Goal: Transaction & Acquisition: Purchase product/service

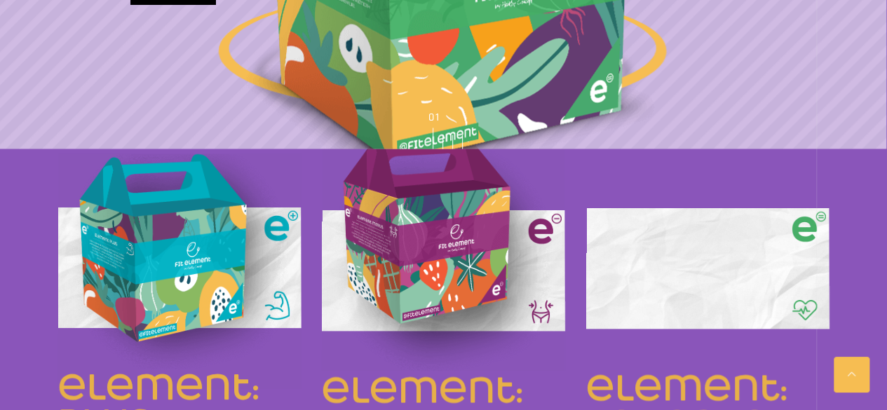
scroll to position [1181, 0]
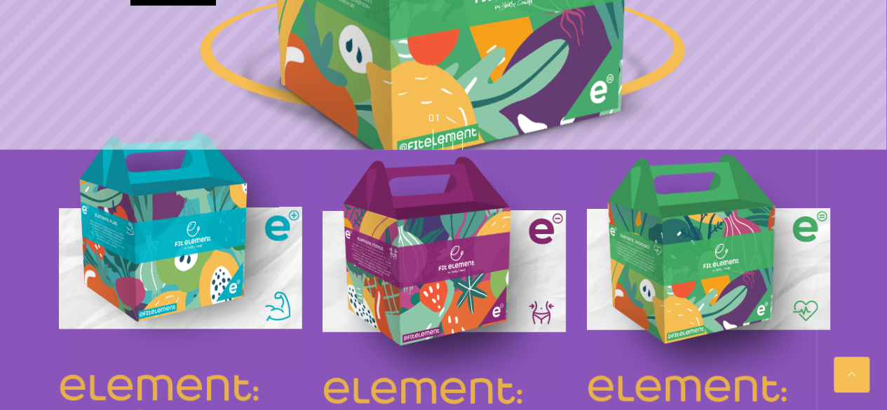
click at [194, 222] on img at bounding box center [179, 250] width 243 height 238
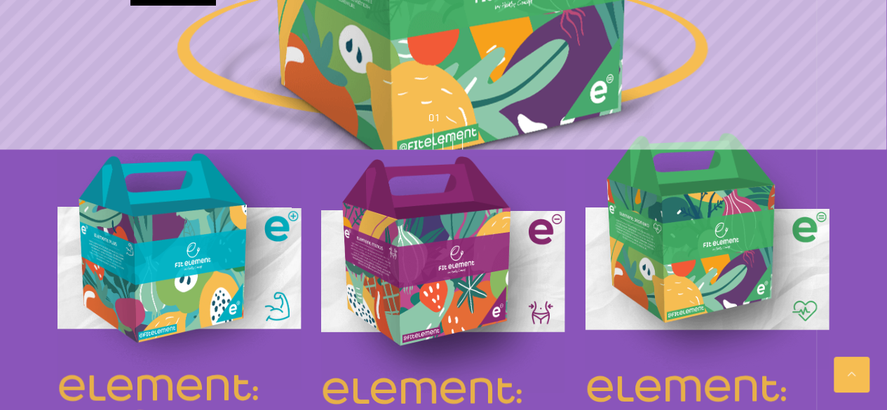
click at [704, 263] on img at bounding box center [707, 251] width 244 height 238
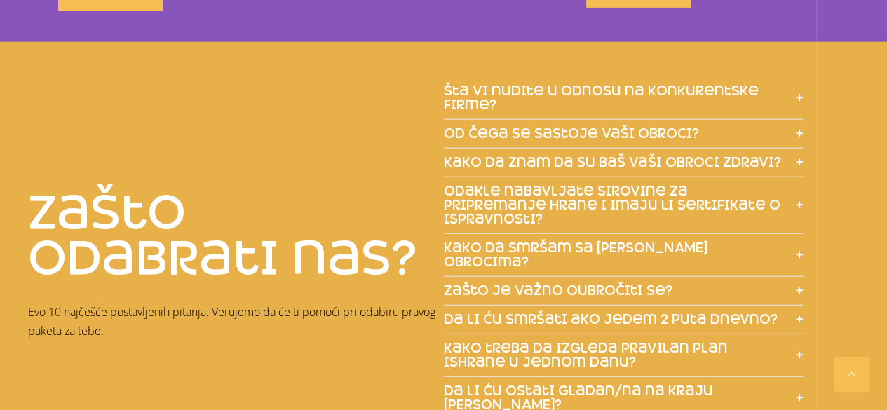
scroll to position [1675, 0]
click at [704, 83] on span "šta vi nudite u odnosu na konkurentske firme?" at bounding box center [613, 97] width 339 height 28
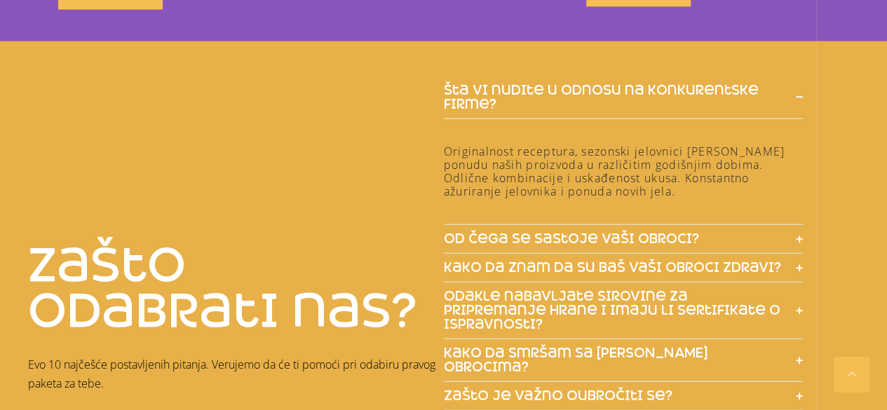
click at [699, 83] on span "šta vi nudite u odnosu na konkurentske firme?" at bounding box center [613, 97] width 339 height 28
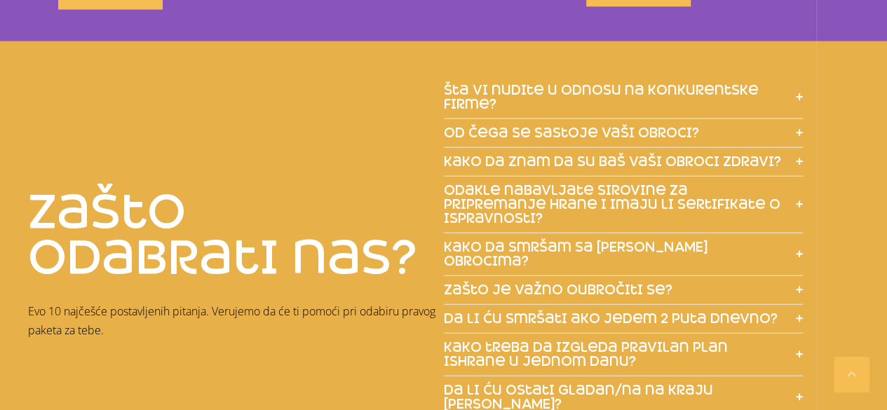
click at [680, 119] on h5 "od čega se sastoje vaši obroci?" at bounding box center [624, 133] width 360 height 29
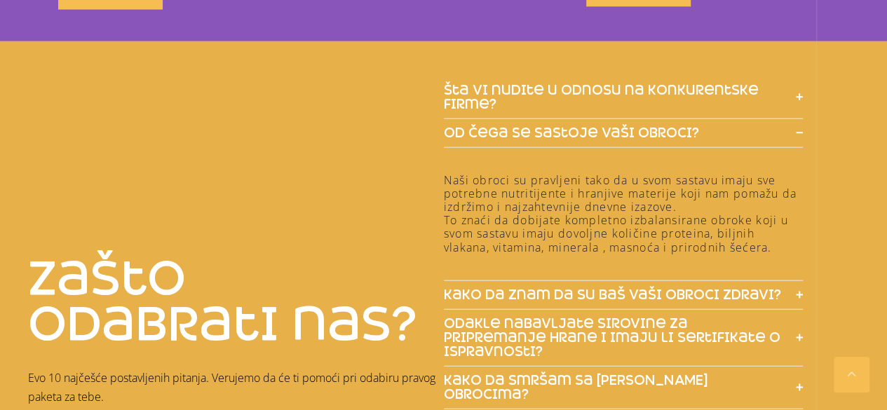
click at [680, 119] on h5 "od čega se sastoje vaši obroci?" at bounding box center [624, 133] width 360 height 29
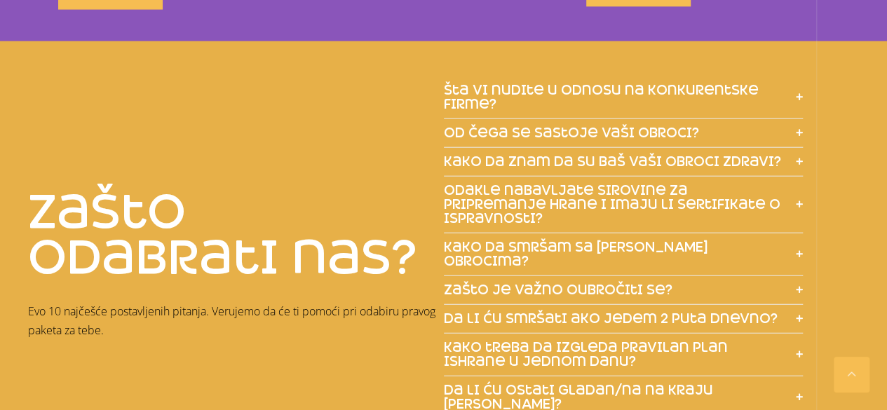
click at [676, 155] on span "kako da znam da su baš vaši obroci zdravi?" at bounding box center [612, 162] width 337 height 14
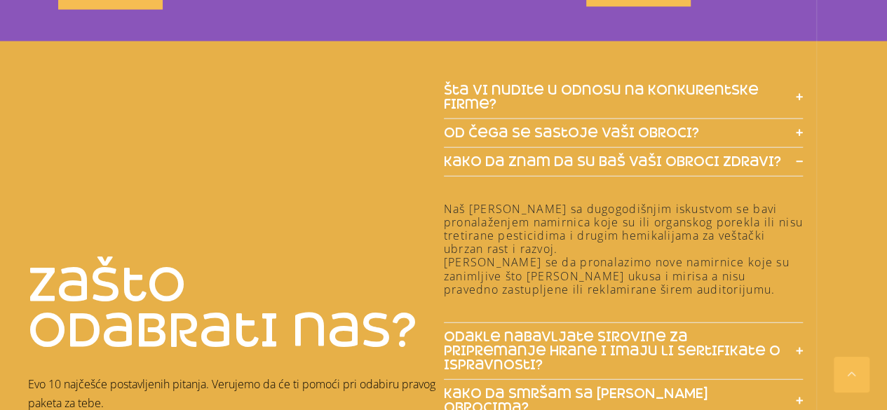
click at [676, 155] on span "kako da znam da su baš vaši obroci zdravi?" at bounding box center [612, 162] width 337 height 14
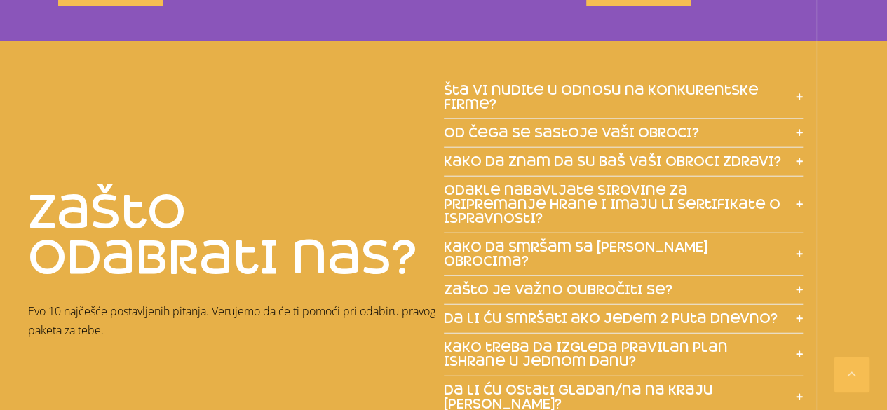
scroll to position [1730, 0]
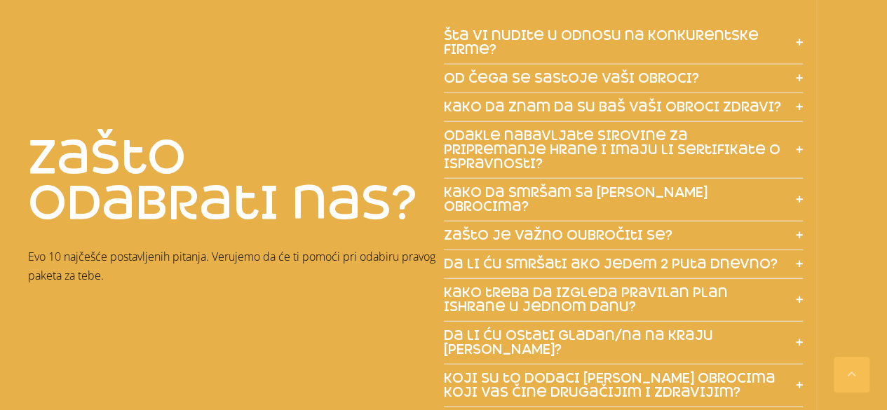
click at [676, 140] on span "odakle nabavljate sirovine za pripremanje hrane i imaju li sertifikate o isprav…" at bounding box center [613, 150] width 339 height 42
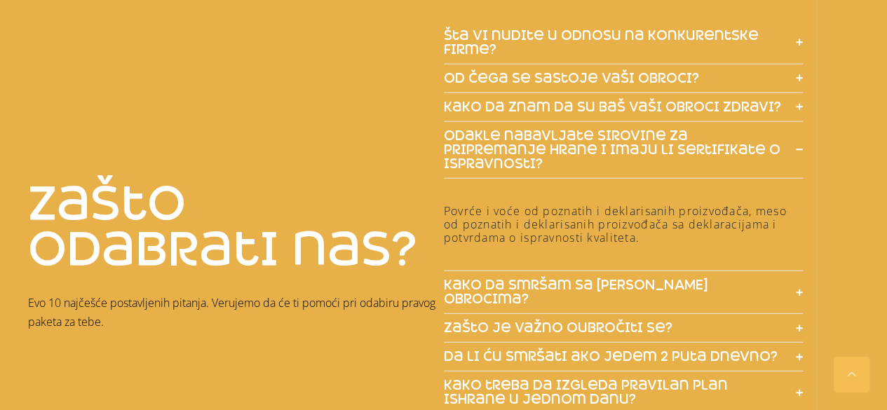
click at [676, 140] on span "odakle nabavljate sirovine za pripremanje hrane i imaju li sertifikate o isprav…" at bounding box center [613, 150] width 339 height 42
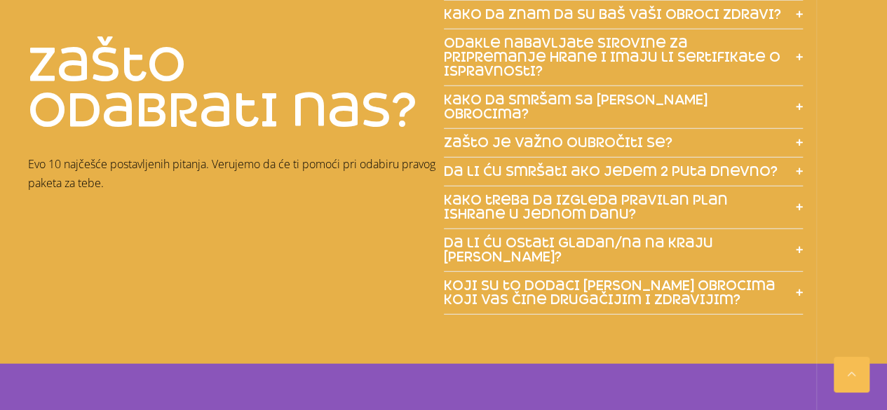
scroll to position [1827, 0]
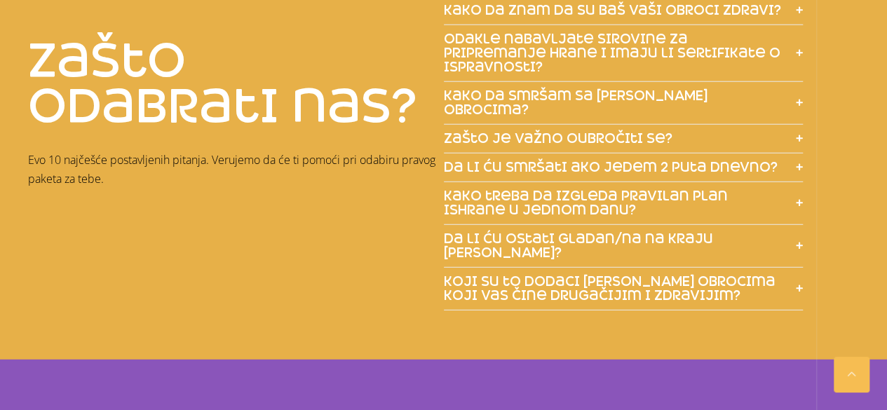
click at [677, 161] on span "da li ću smršati ako jedem 2 puta dnevno?" at bounding box center [611, 168] width 334 height 14
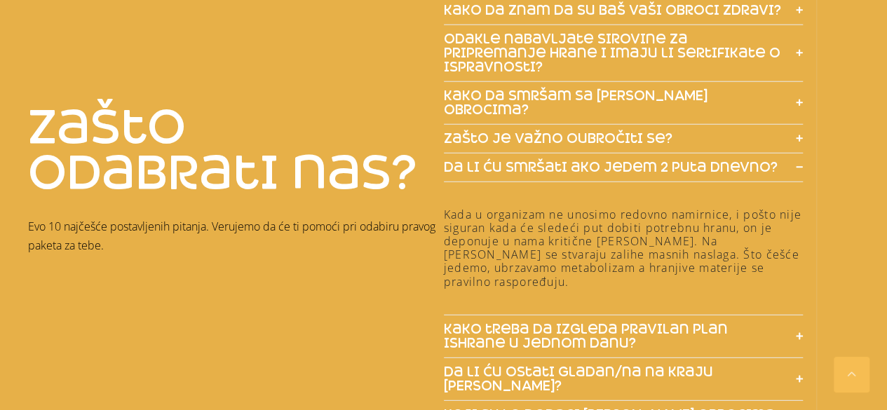
click at [676, 161] on span "da li ću smršati ako jedem 2 puta dnevno?" at bounding box center [611, 168] width 334 height 14
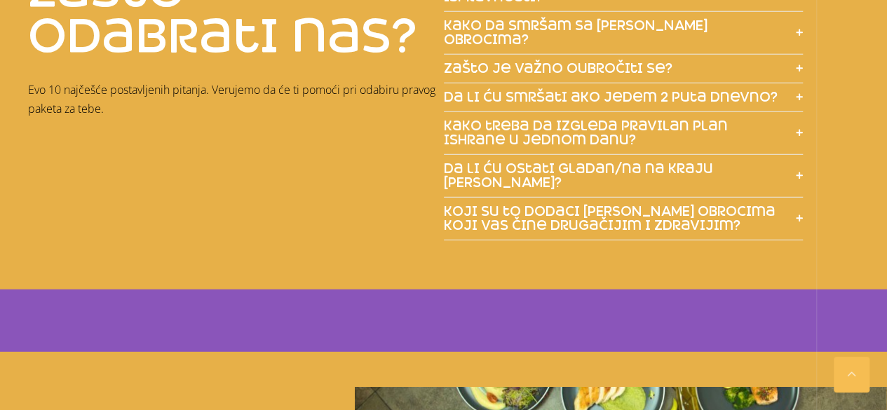
scroll to position [1898, 0]
click at [676, 161] on span "da li ću ostati gladan/na na kraju dana?" at bounding box center [613, 175] width 339 height 28
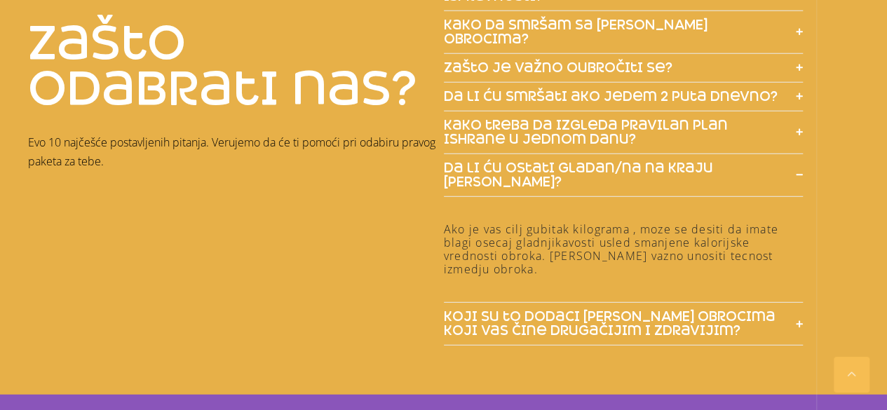
click at [675, 161] on span "da li ću ostati gladan/na na kraju dana?" at bounding box center [613, 175] width 339 height 28
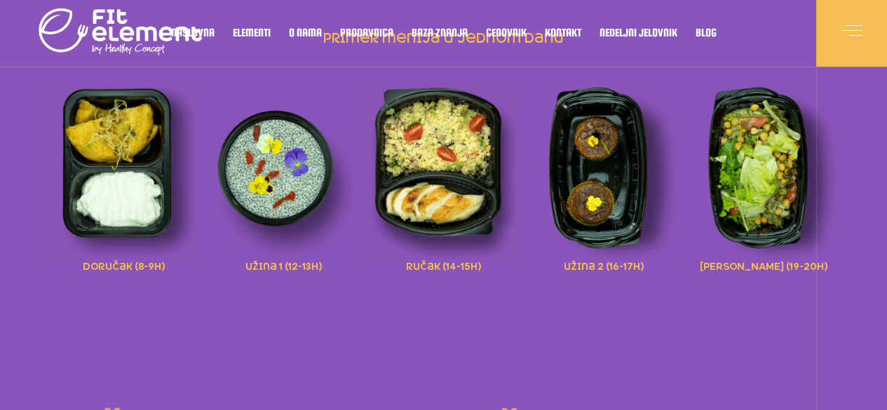
scroll to position [0, 0]
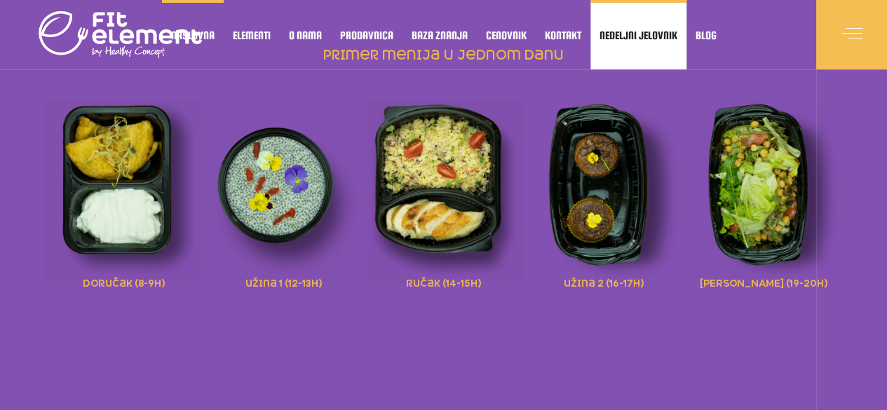
click at [605, 37] on span "Nedeljni jelovnik" at bounding box center [639, 35] width 78 height 7
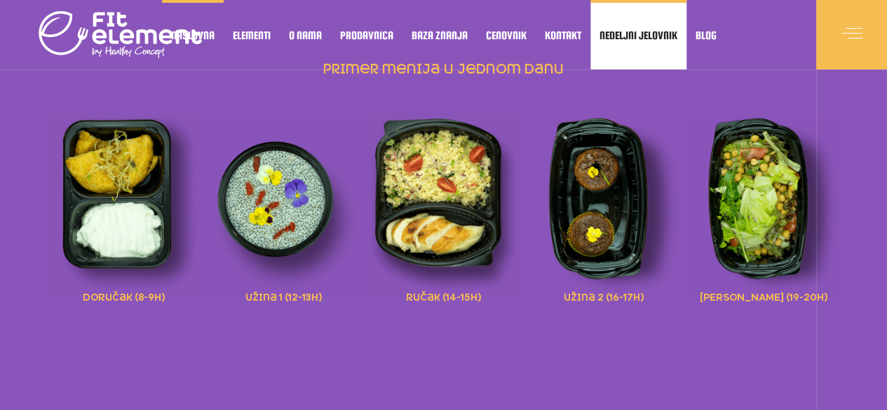
click at [647, 48] on link "Nedeljni jelovnik" at bounding box center [639, 34] width 96 height 69
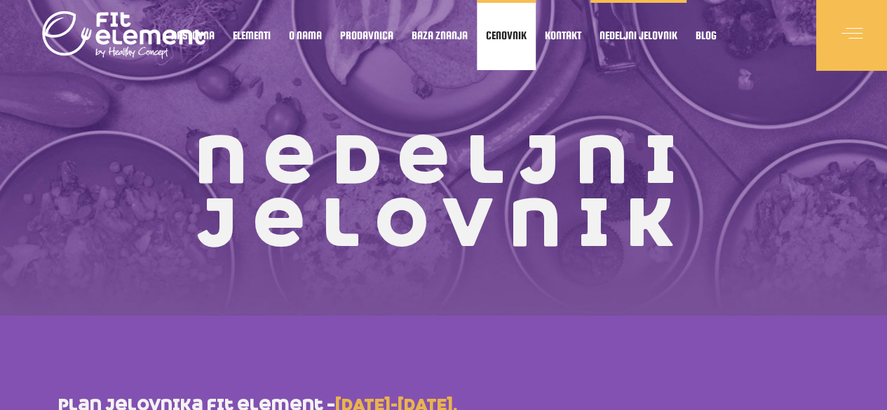
click at [524, 39] on span "Cenovnik" at bounding box center [506, 35] width 41 height 7
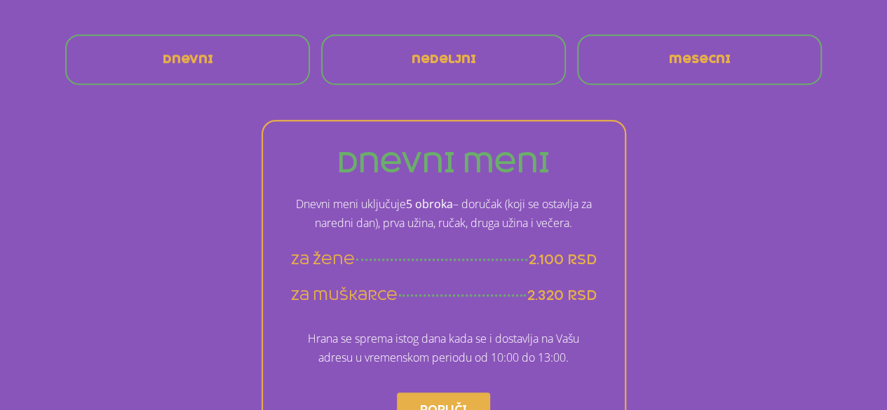
scroll to position [317, 0]
click at [724, 58] on span "mesecni" at bounding box center [700, 58] width 62 height 11
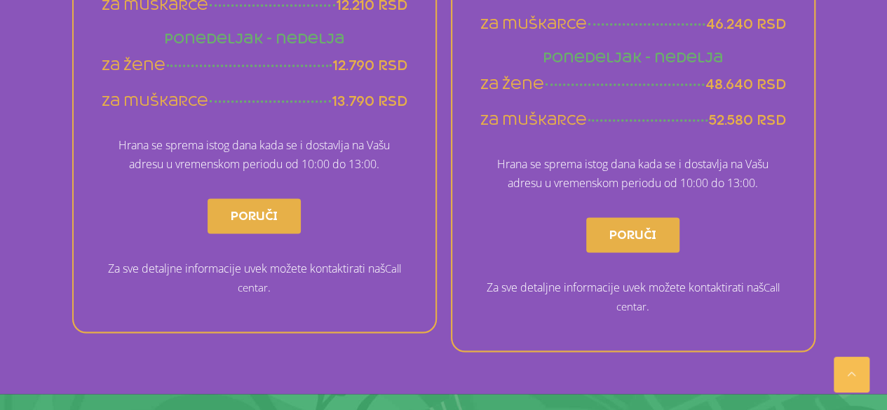
scroll to position [1205, 0]
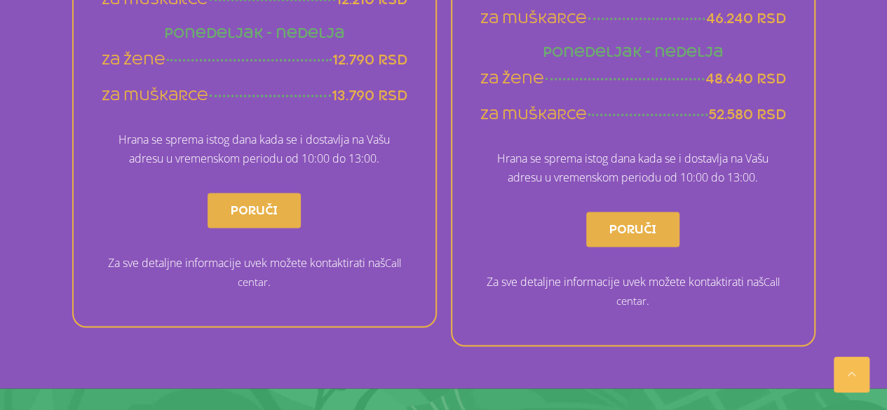
click at [648, 231] on span "Poruči" at bounding box center [632, 229] width 47 height 22
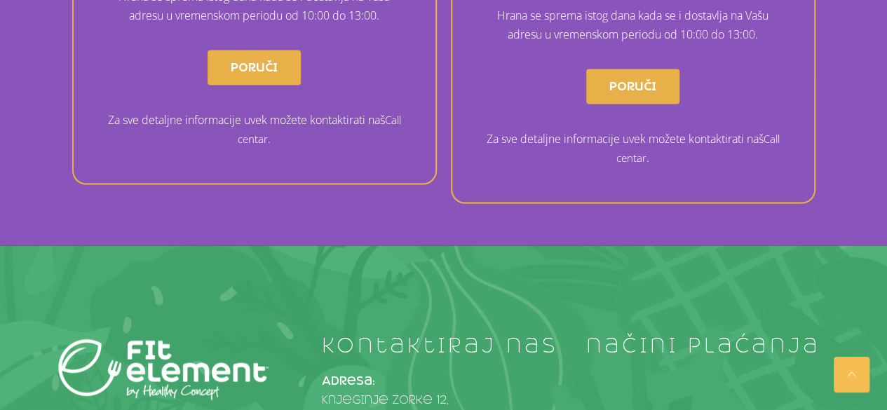
scroll to position [1349, 0]
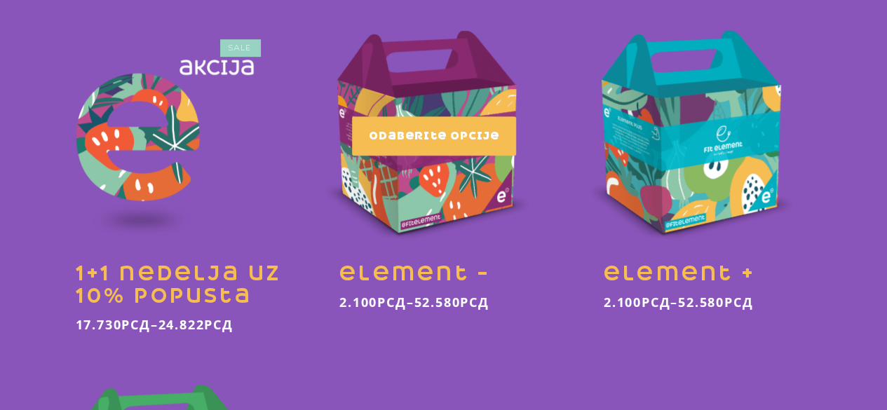
scroll to position [431, 0]
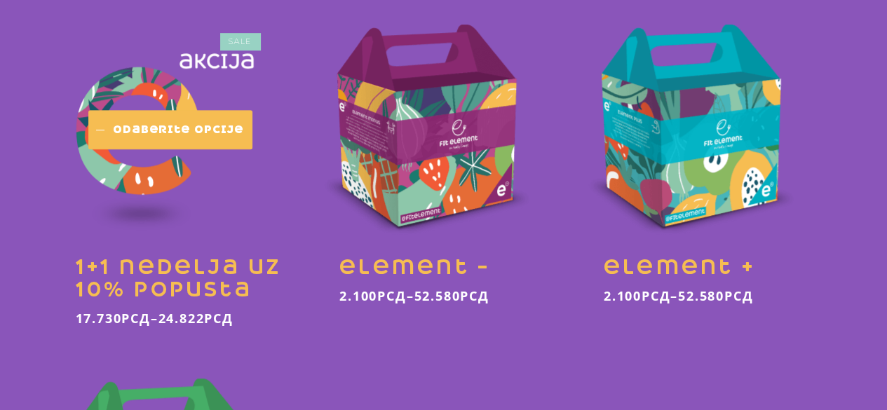
click at [167, 129] on span "Odaberite opcije" at bounding box center [178, 130] width 130 height 14
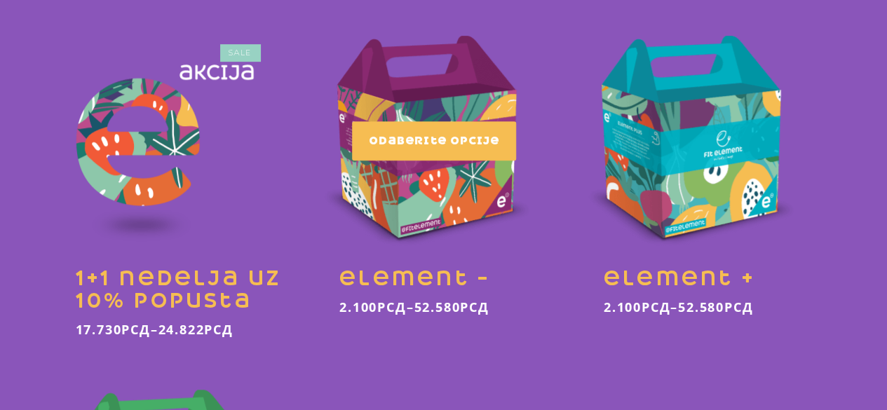
scroll to position [444, 0]
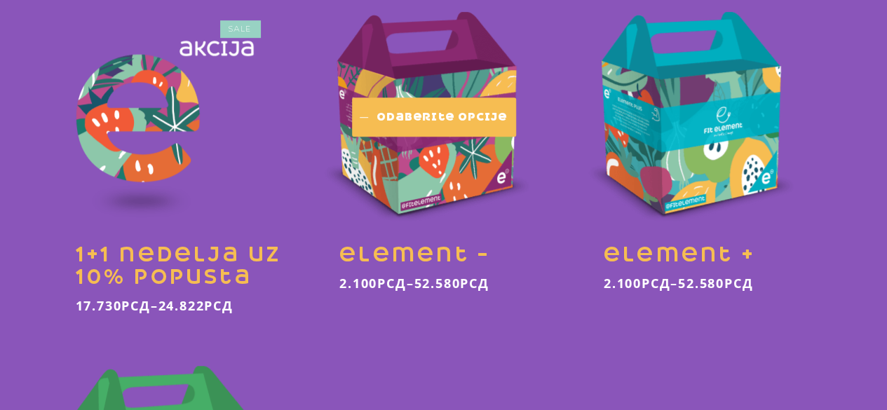
click at [459, 130] on link "Odaberite opcije" at bounding box center [434, 116] width 164 height 39
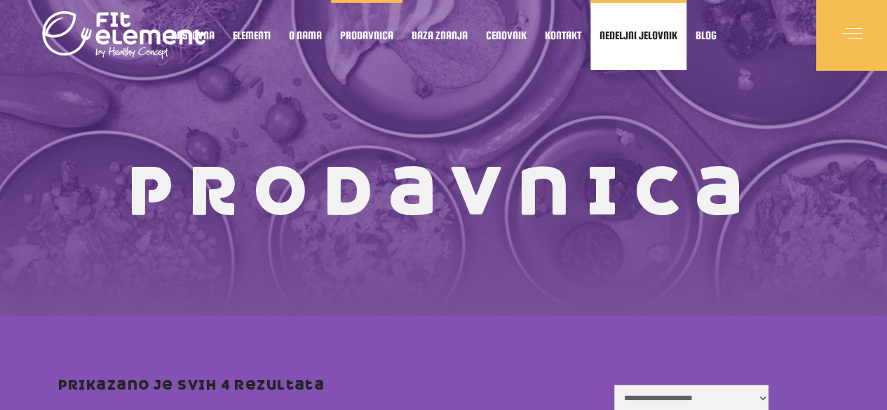
click at [612, 39] on span "Nedeljni jelovnik" at bounding box center [639, 35] width 78 height 7
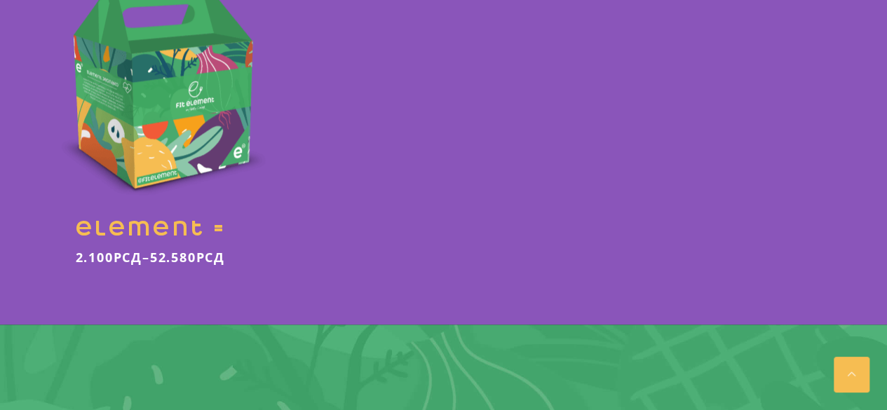
scroll to position [823, 0]
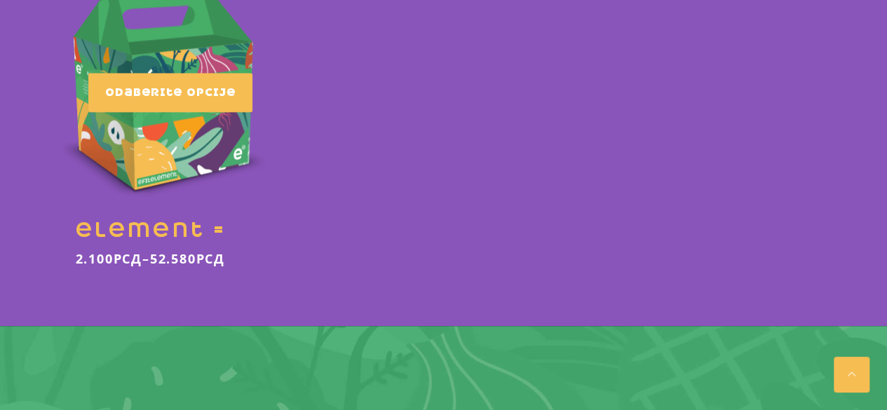
click at [189, 137] on link at bounding box center [179, 128] width 243 height 311
click at [237, 107] on link "Odaberite opcije" at bounding box center [170, 92] width 164 height 39
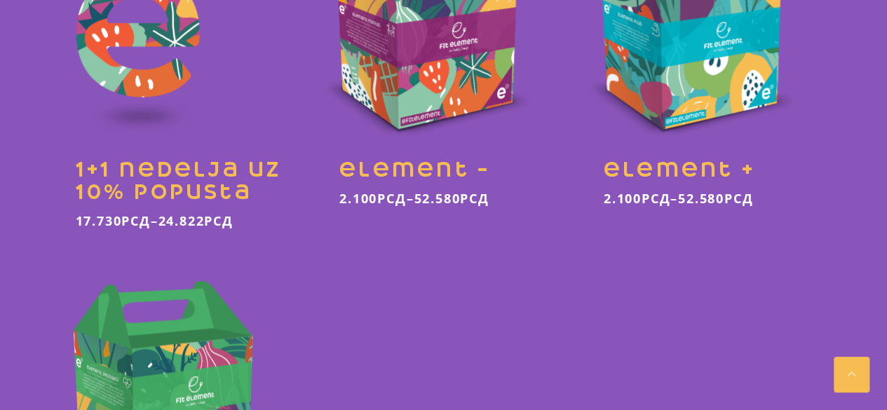
scroll to position [528, 0]
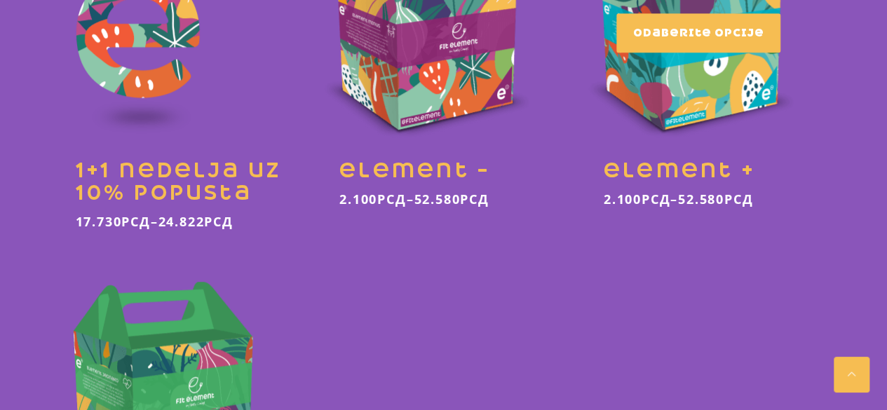
click at [736, 116] on link at bounding box center [707, 69] width 243 height 311
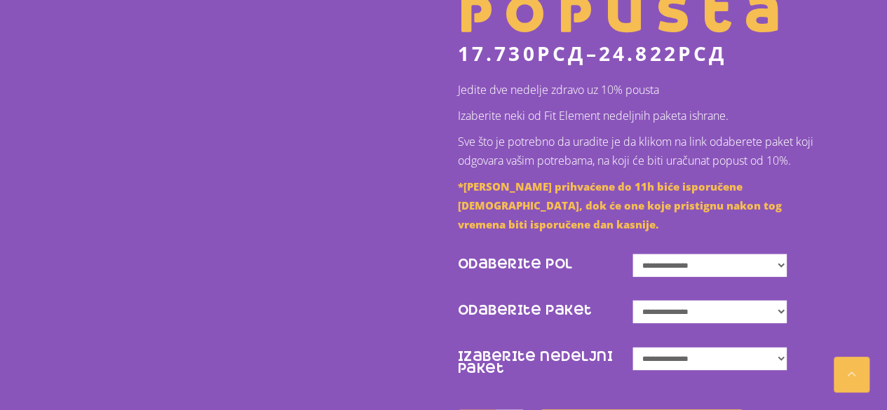
scroll to position [572, 0]
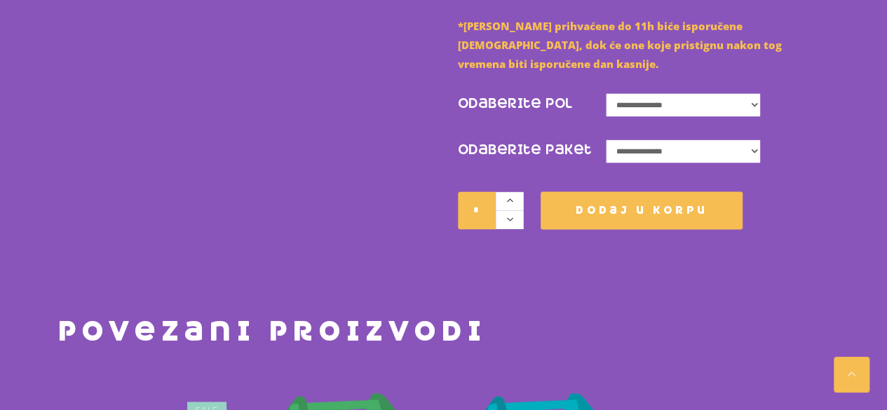
scroll to position [828, 0]
click at [647, 76] on td "**********" at bounding box center [717, 99] width 223 height 46
click at [647, 93] on select "**********" at bounding box center [683, 104] width 154 height 23
select select "******"
click at [607, 93] on select "**********" at bounding box center [683, 104] width 154 height 23
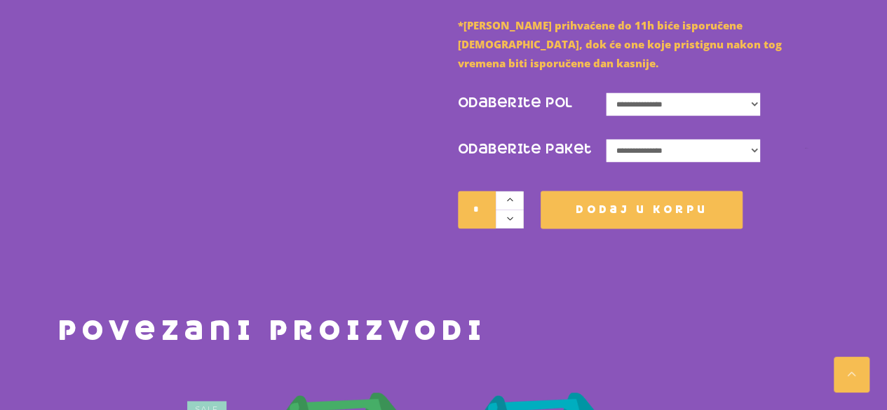
click at [675, 139] on select "**********" at bounding box center [683, 150] width 154 height 23
click at [607, 139] on select "**********" at bounding box center [683, 150] width 154 height 23
select select "**********"
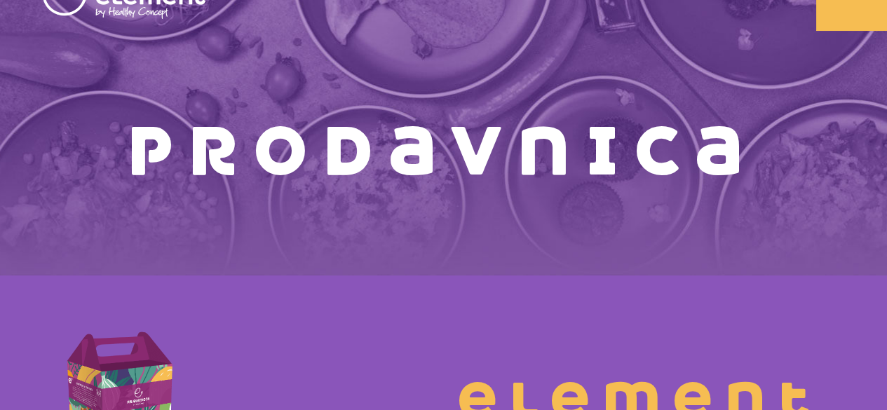
scroll to position [0, 0]
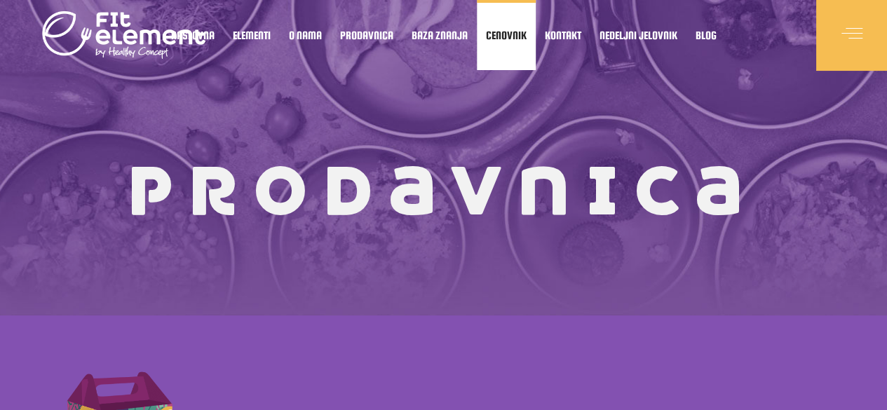
click at [503, 43] on link "Cenovnik" at bounding box center [506, 35] width 59 height 70
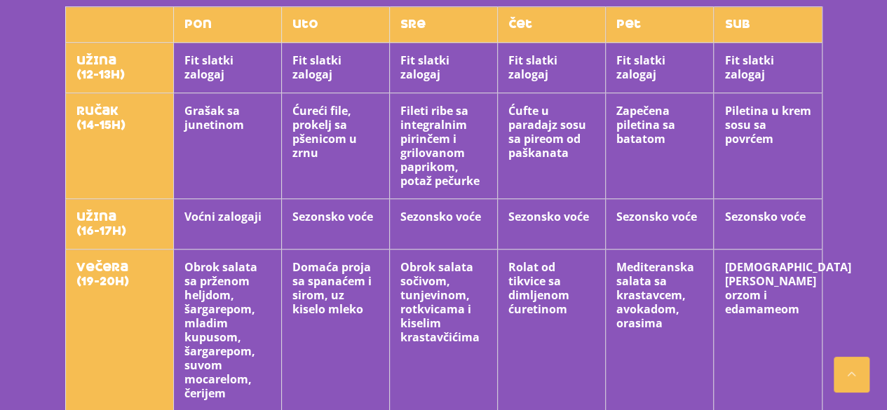
scroll to position [510, 0]
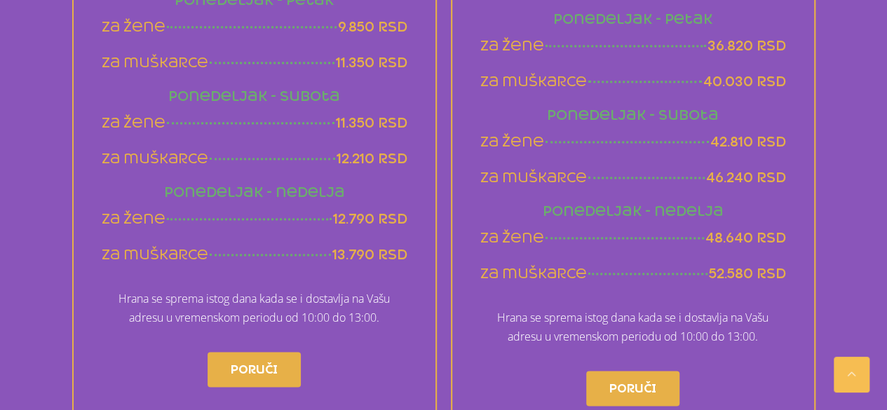
scroll to position [999, 0]
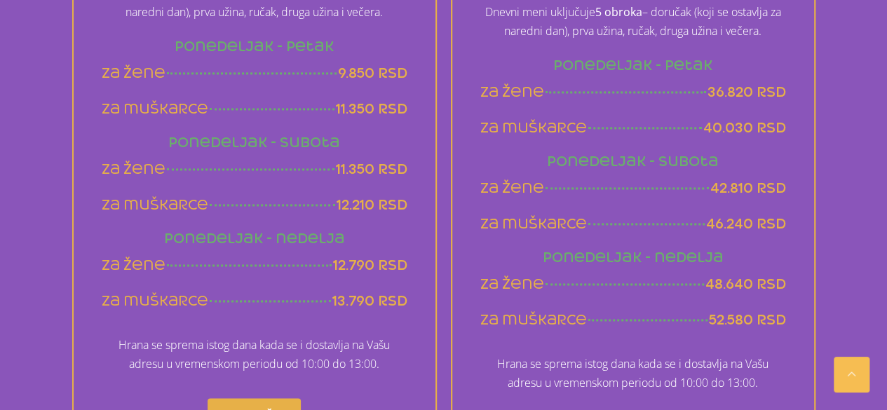
click at [434, 264] on div "nedeljni meni Navedene cene se odnose na period od nedelju dana Dnevni meni ukl…" at bounding box center [254, 202] width 365 height 661
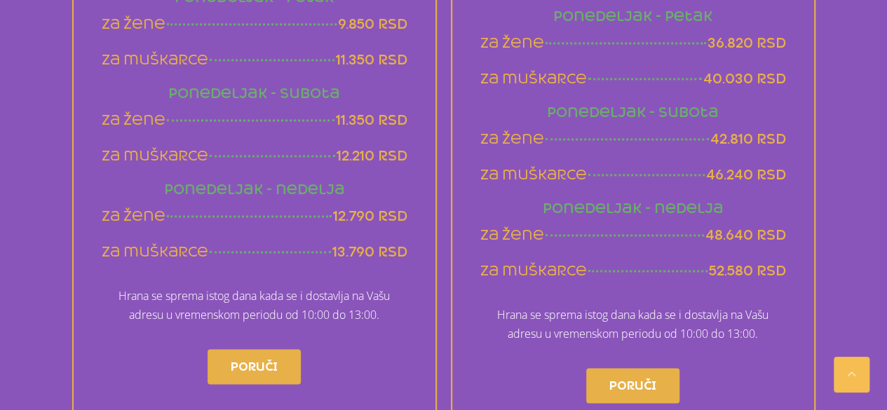
scroll to position [1050, 0]
click at [640, 380] on span "Poruči" at bounding box center [632, 384] width 47 height 22
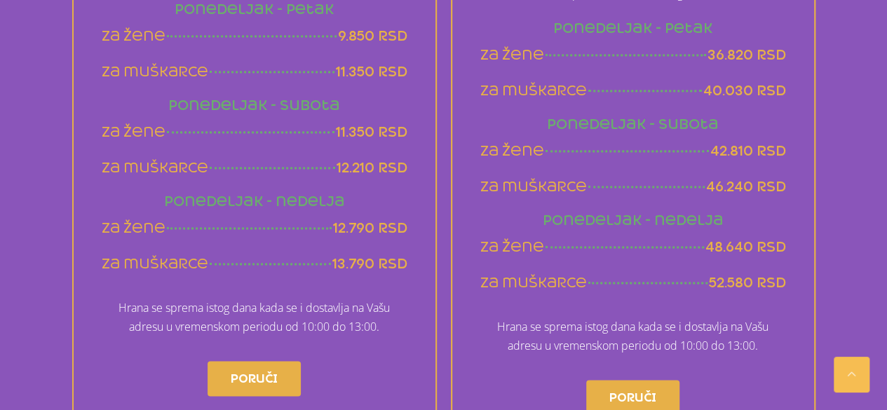
scroll to position [1049, 0]
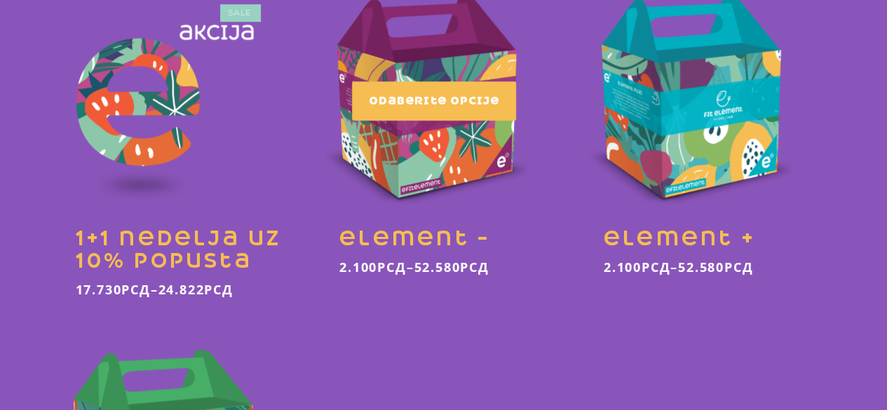
scroll to position [456, 0]
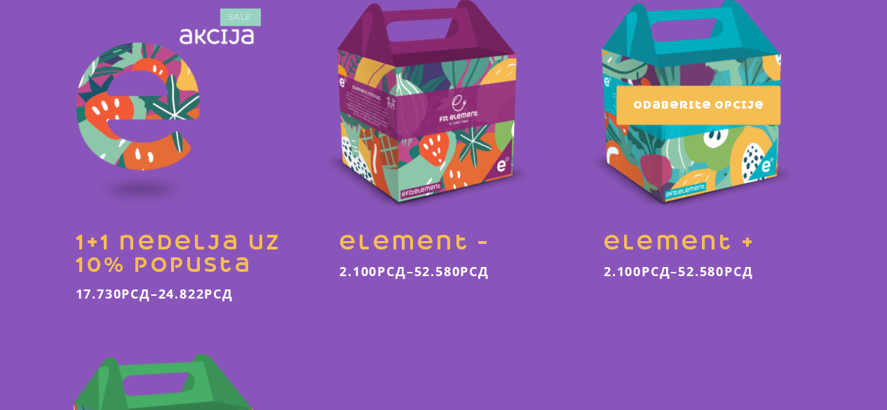
click at [685, 162] on link at bounding box center [707, 141] width 243 height 311
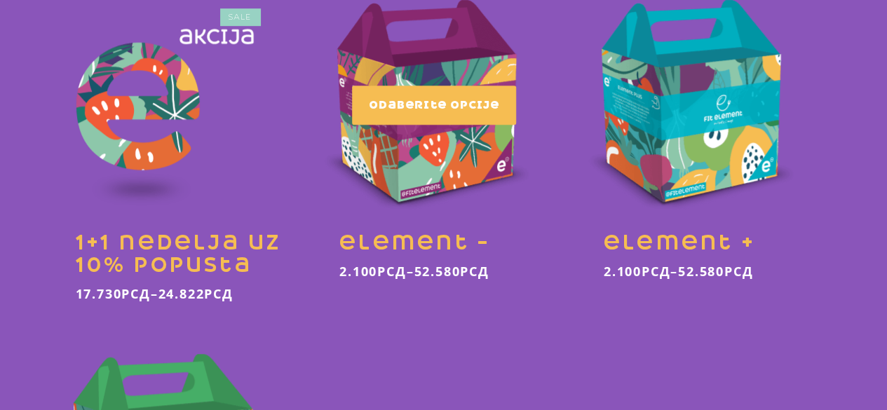
click at [469, 151] on link at bounding box center [443, 141] width 243 height 311
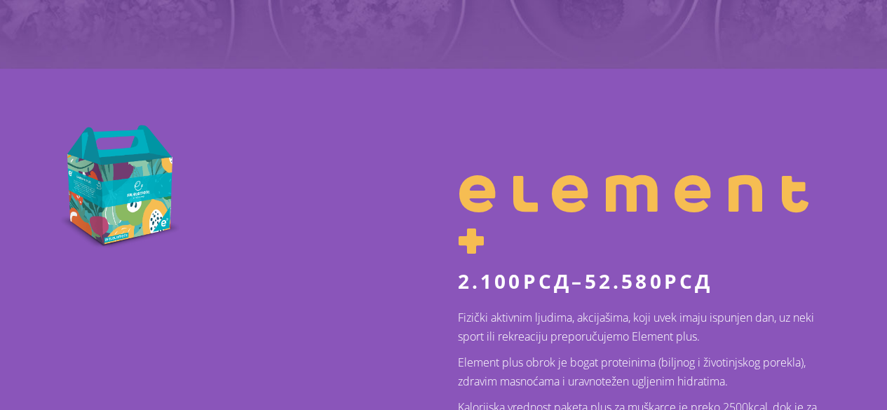
scroll to position [248, 0]
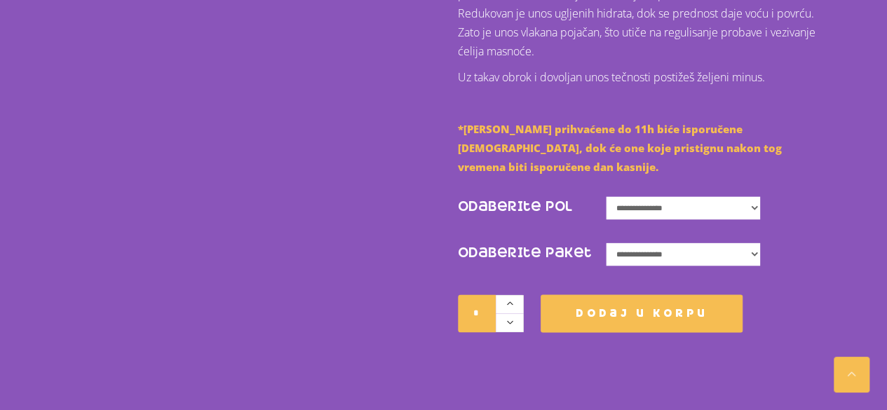
scroll to position [724, 0]
click at [658, 196] on select "**********" at bounding box center [683, 207] width 154 height 23
select select "******"
click at [607, 196] on select "**********" at bounding box center [683, 207] width 154 height 23
click at [639, 246] on select "**********" at bounding box center [683, 253] width 154 height 23
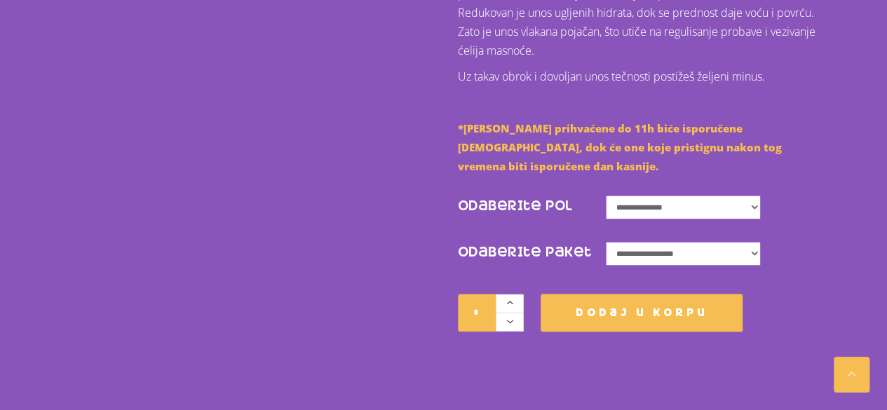
click at [607, 242] on select "**********" at bounding box center [683, 253] width 154 height 23
select select "**********"
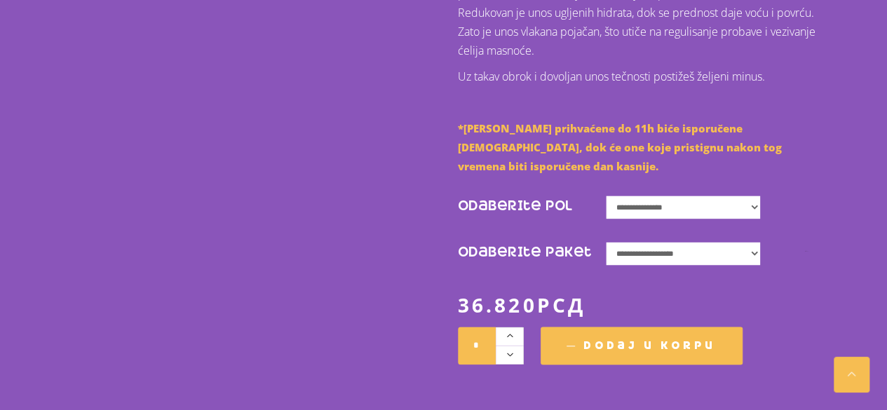
click at [593, 336] on span "Dodaj u korpu" at bounding box center [650, 346] width 133 height 20
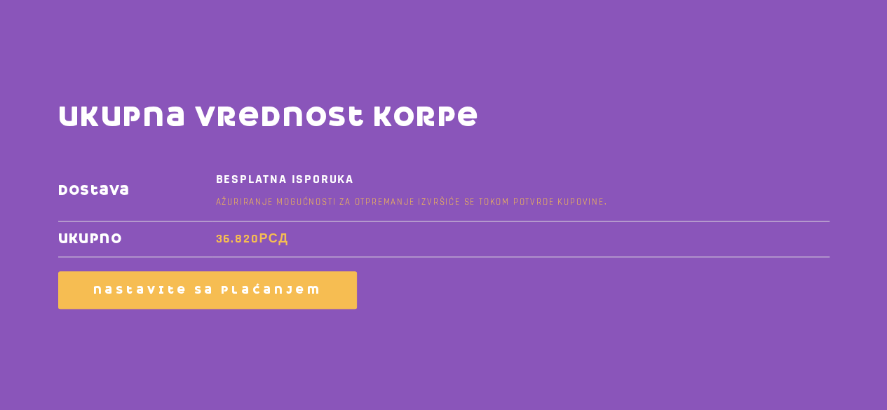
scroll to position [494, 0]
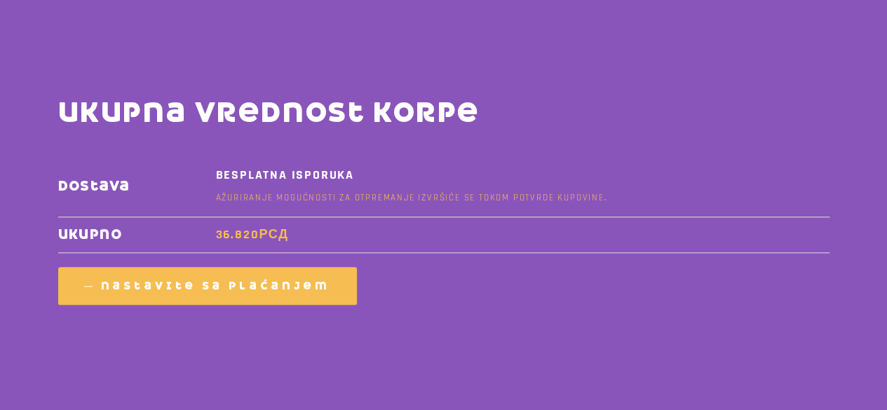
click at [295, 290] on span "Nastavite sa plaćanjem" at bounding box center [215, 286] width 229 height 13
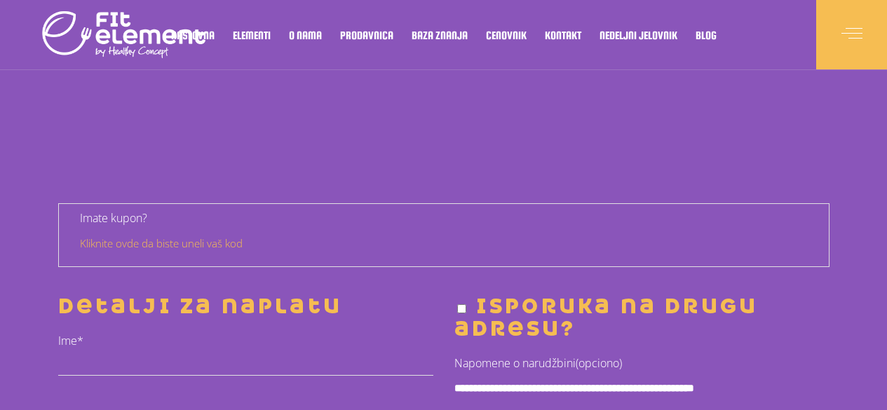
select select "****"
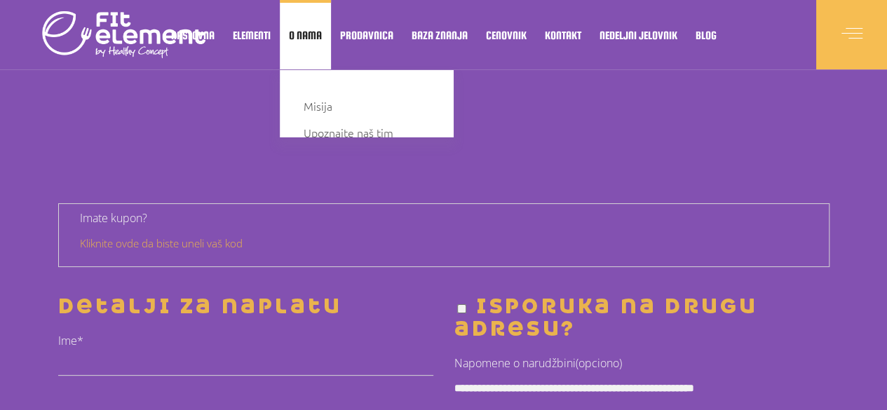
click at [299, 47] on link "O nama" at bounding box center [305, 34] width 51 height 69
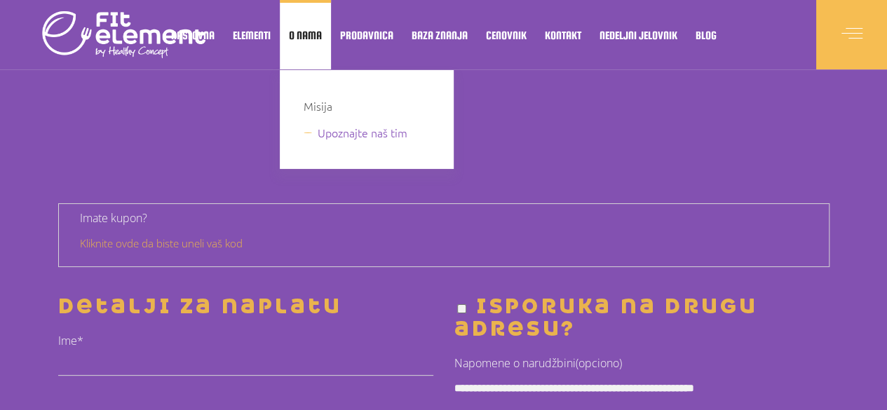
click at [335, 140] on span "Upoznajte naš tim" at bounding box center [363, 132] width 90 height 19
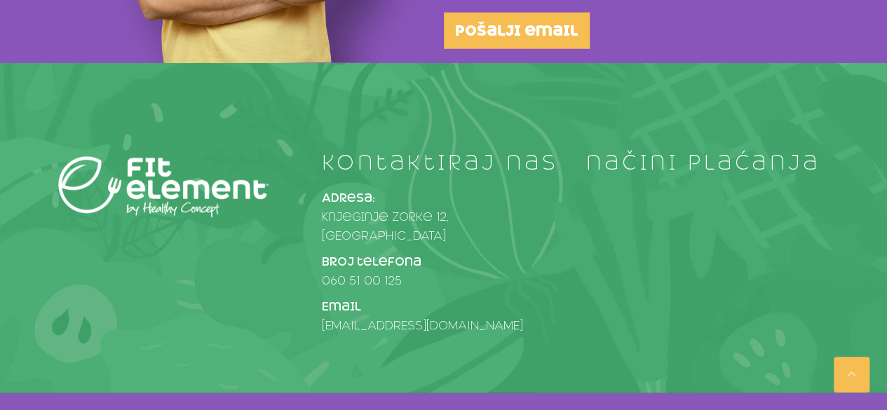
scroll to position [1873, 0]
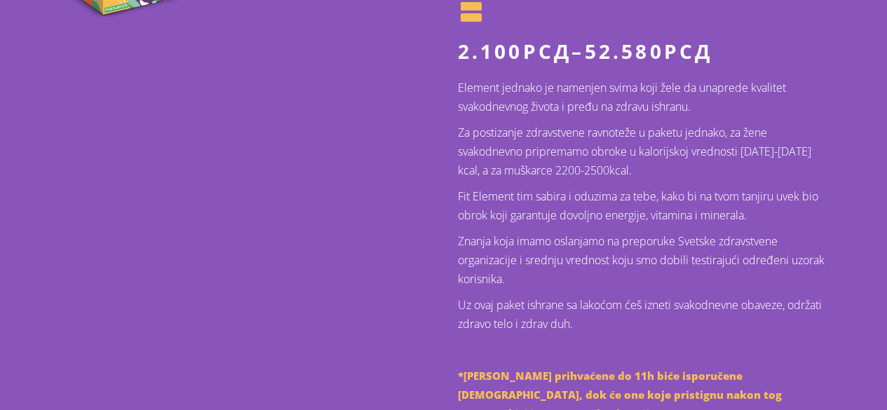
scroll to position [476, 0]
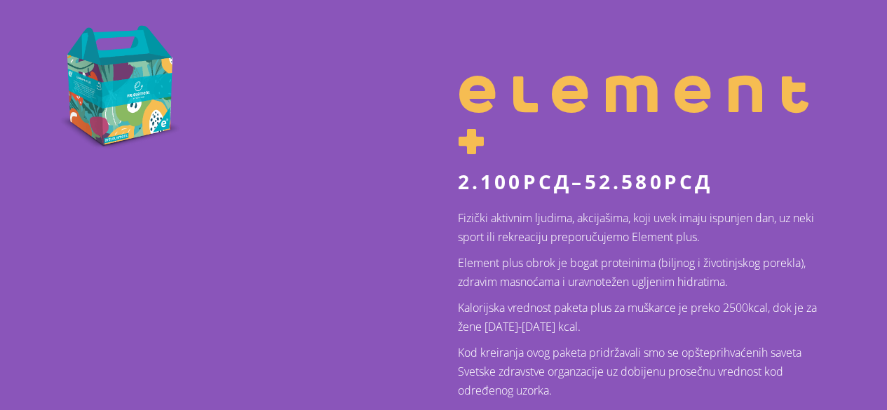
scroll to position [350, 0]
